Goal: Task Accomplishment & Management: Use online tool/utility

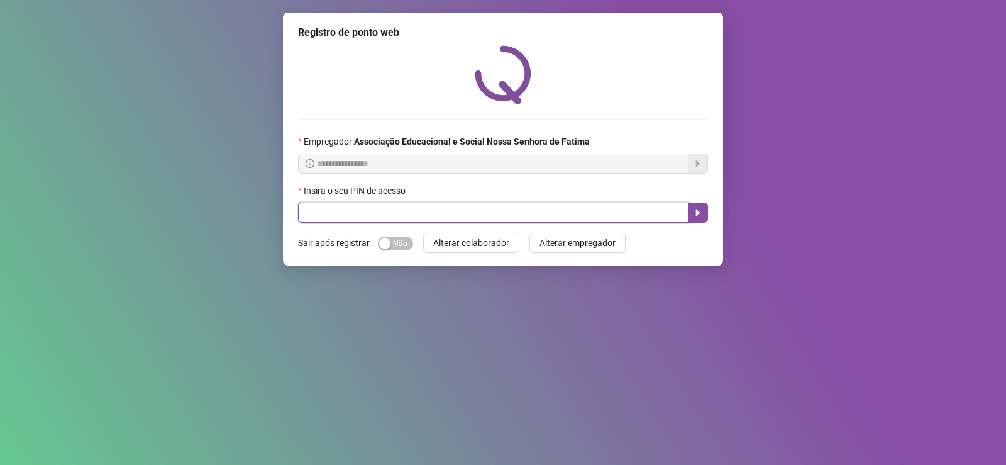
click at [427, 215] on input "text" at bounding box center [493, 212] width 391 height 20
type input "****"
click at [702, 214] on icon "caret-right" at bounding box center [698, 213] width 10 height 10
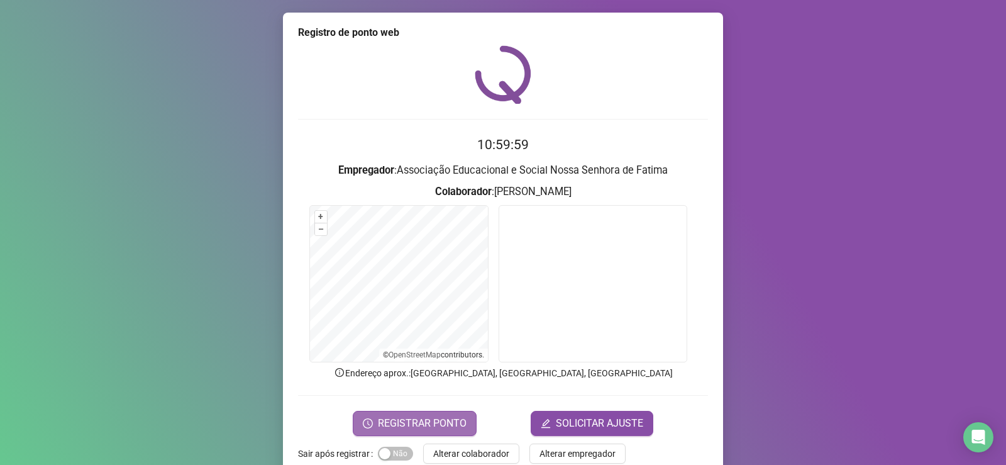
click at [418, 426] on span "REGISTRAR PONTO" at bounding box center [422, 423] width 89 height 15
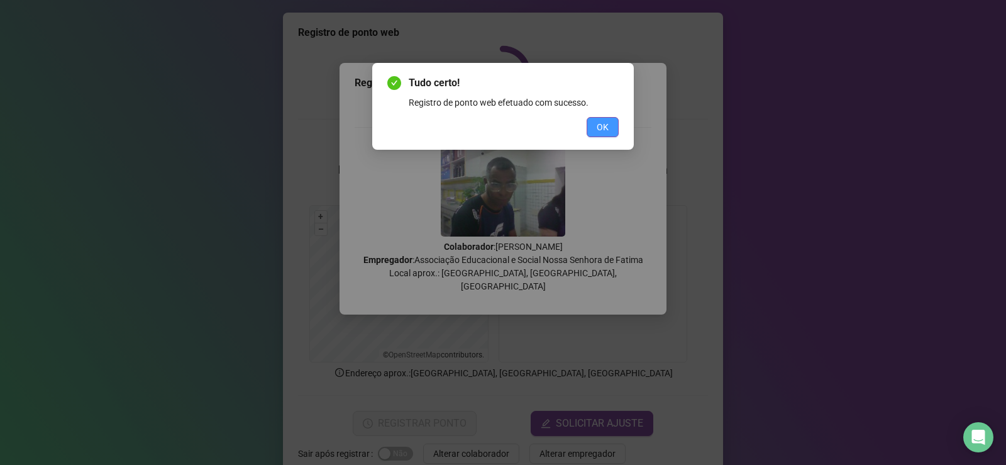
click at [604, 128] on span "OK" at bounding box center [603, 127] width 12 height 14
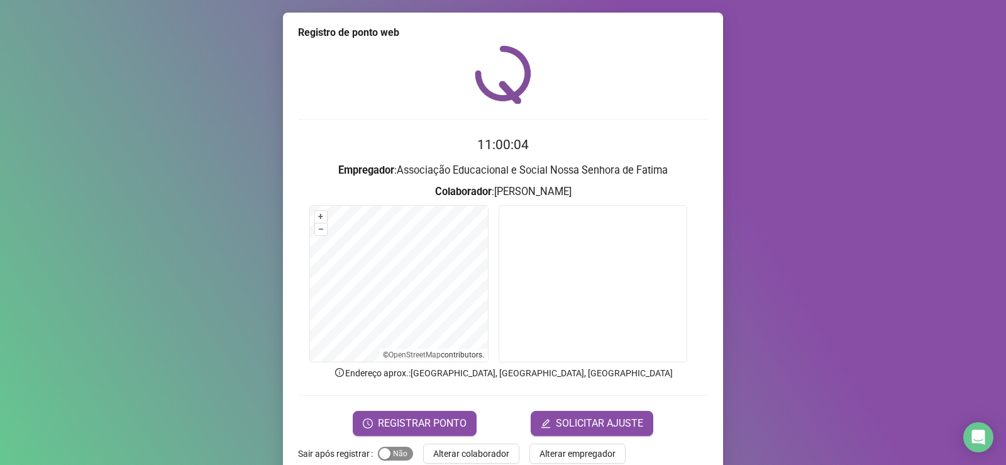
click at [379, 455] on div "button" at bounding box center [384, 453] width 11 height 11
click at [453, 453] on span "Alterar colaborador" at bounding box center [471, 453] width 76 height 14
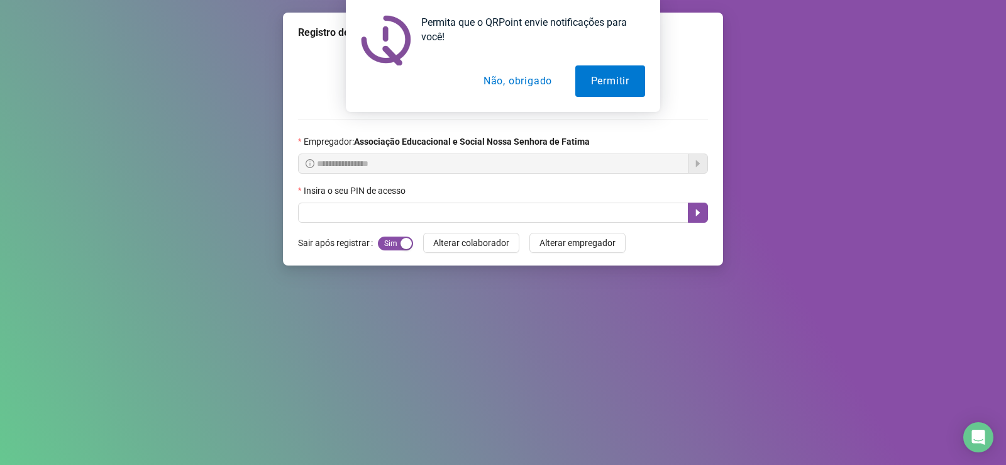
click at [450, 199] on div "Insira o seu PIN de acesso" at bounding box center [503, 193] width 410 height 19
click at [511, 83] on button "Não, obrigado" at bounding box center [518, 80] width 100 height 31
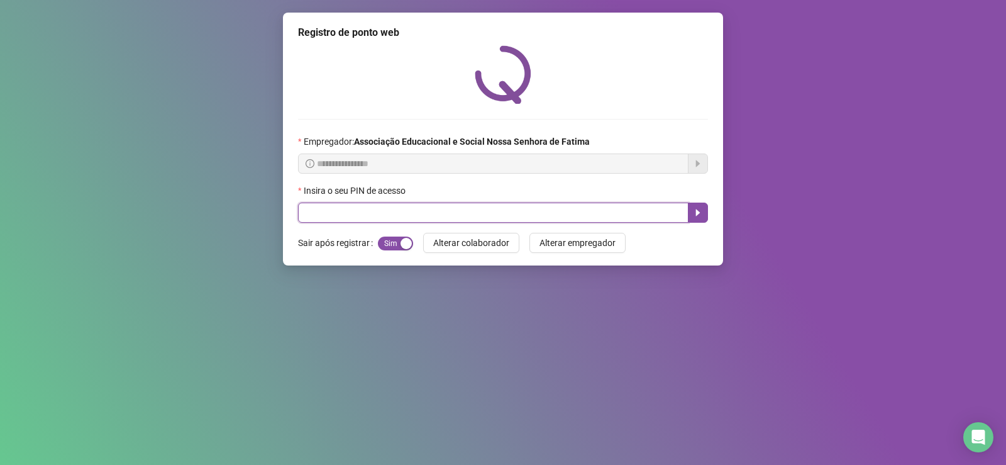
click at [496, 219] on input "text" at bounding box center [493, 212] width 391 height 20
type input "*****"
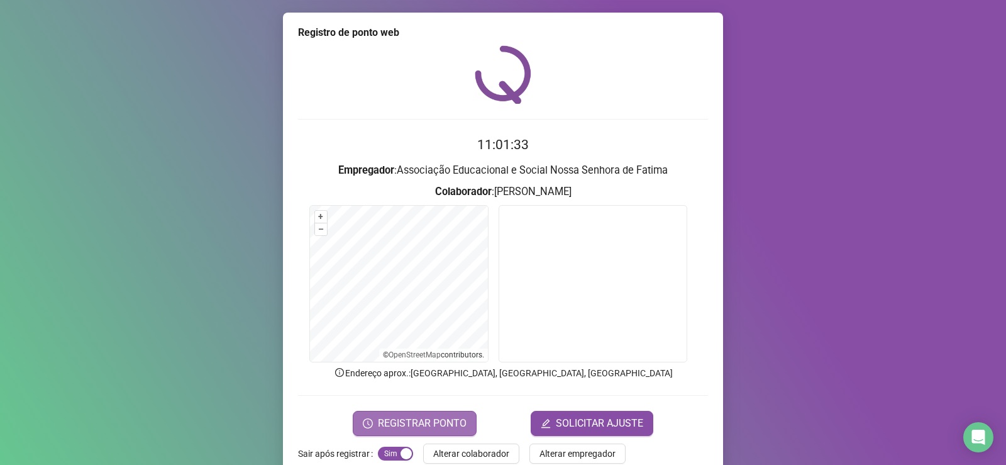
click at [414, 417] on span "REGISTRAR PONTO" at bounding box center [422, 423] width 89 height 15
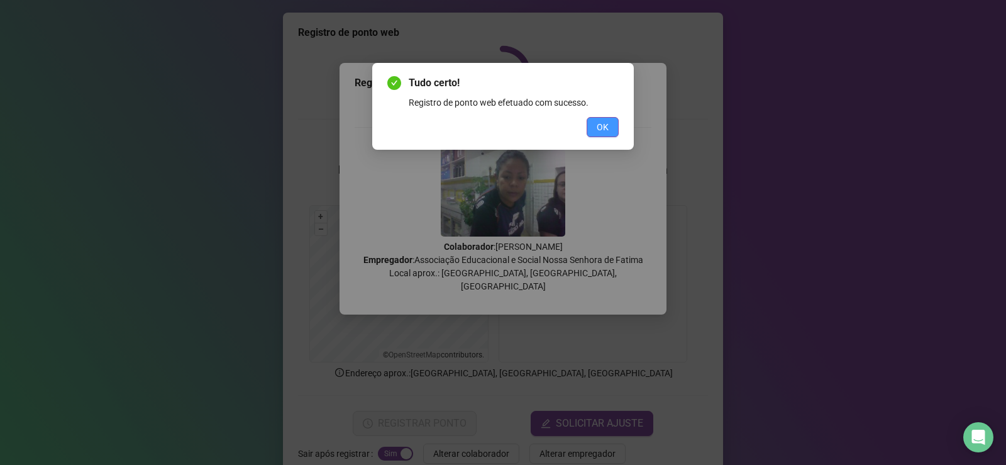
click at [592, 129] on button "OK" at bounding box center [603, 127] width 32 height 20
